Goal: Information Seeking & Learning: Stay updated

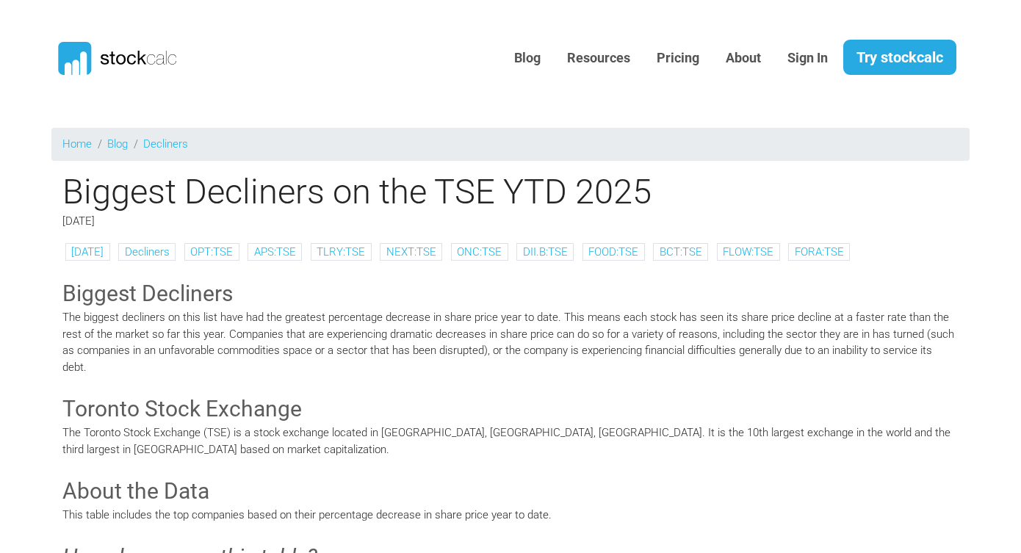
scroll to position [1446, 0]
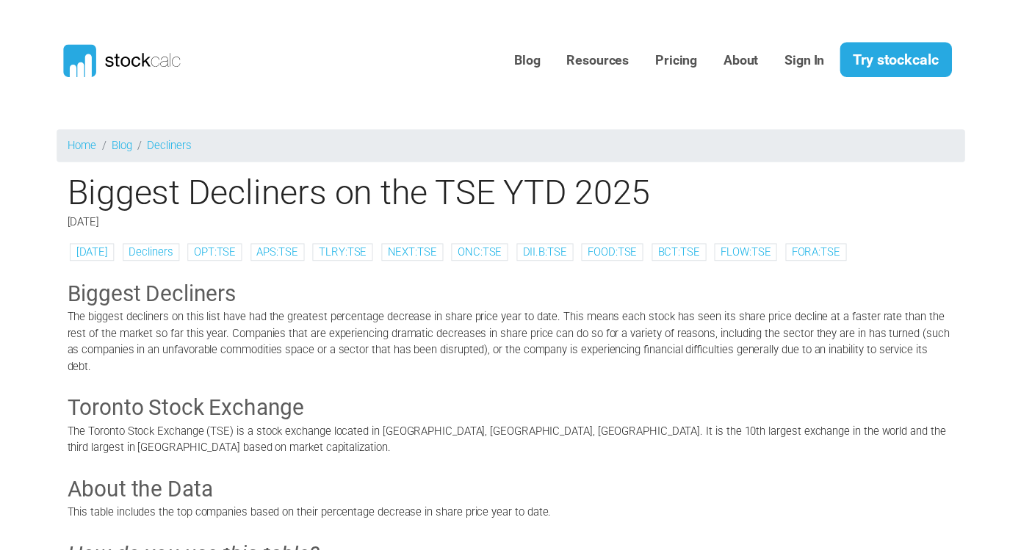
scroll to position [1446, 0]
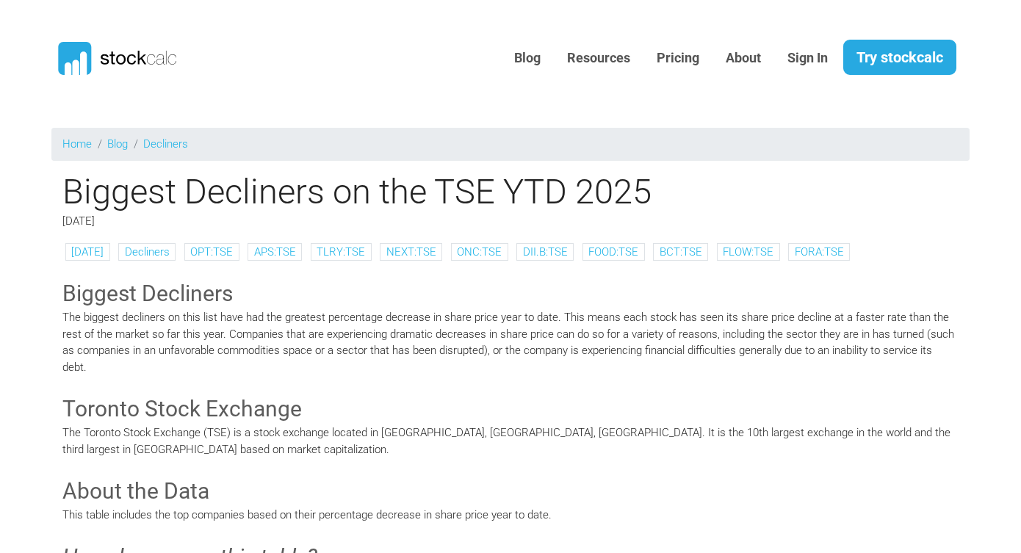
scroll to position [1446, 0]
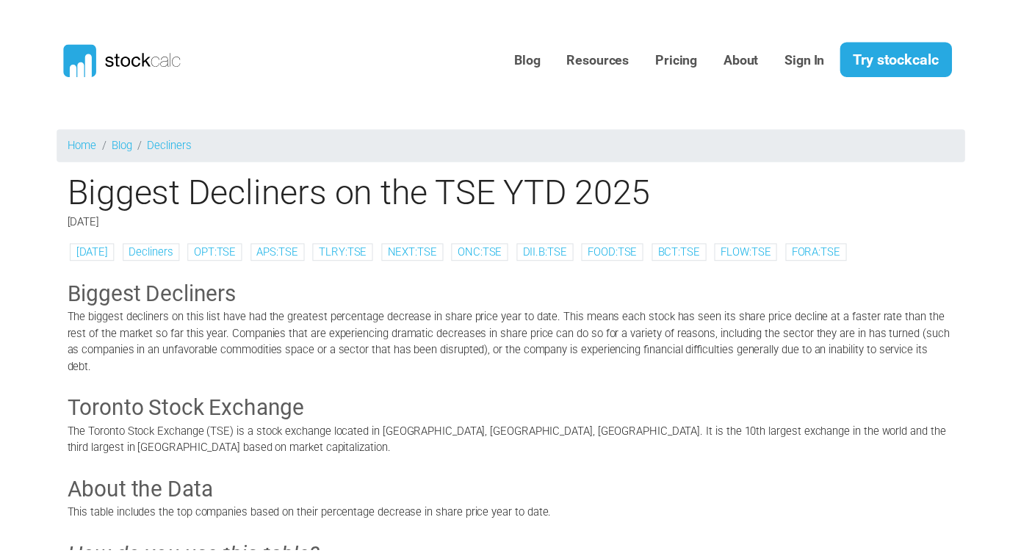
scroll to position [1446, 0]
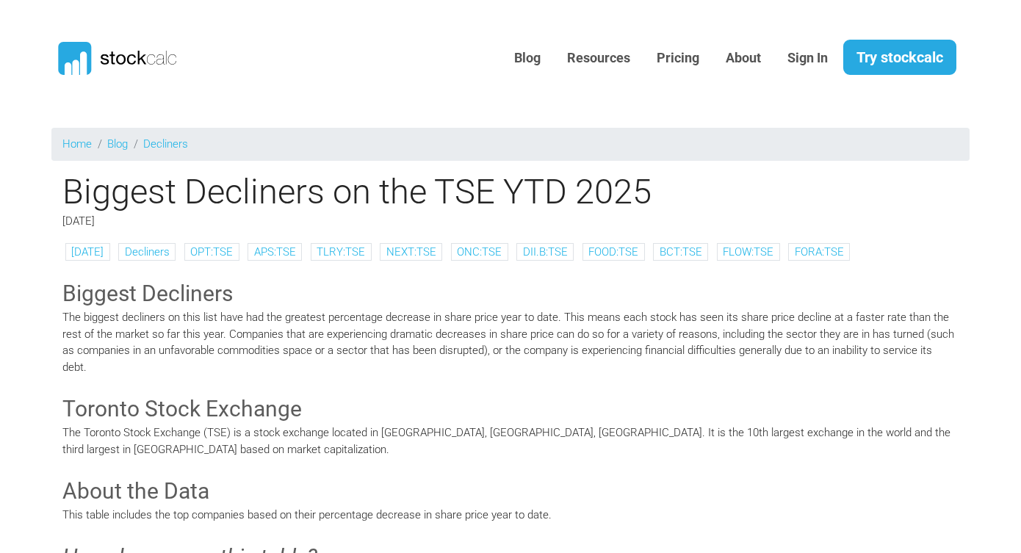
scroll to position [1446, 0]
